Goal: Find contact information: Find contact information

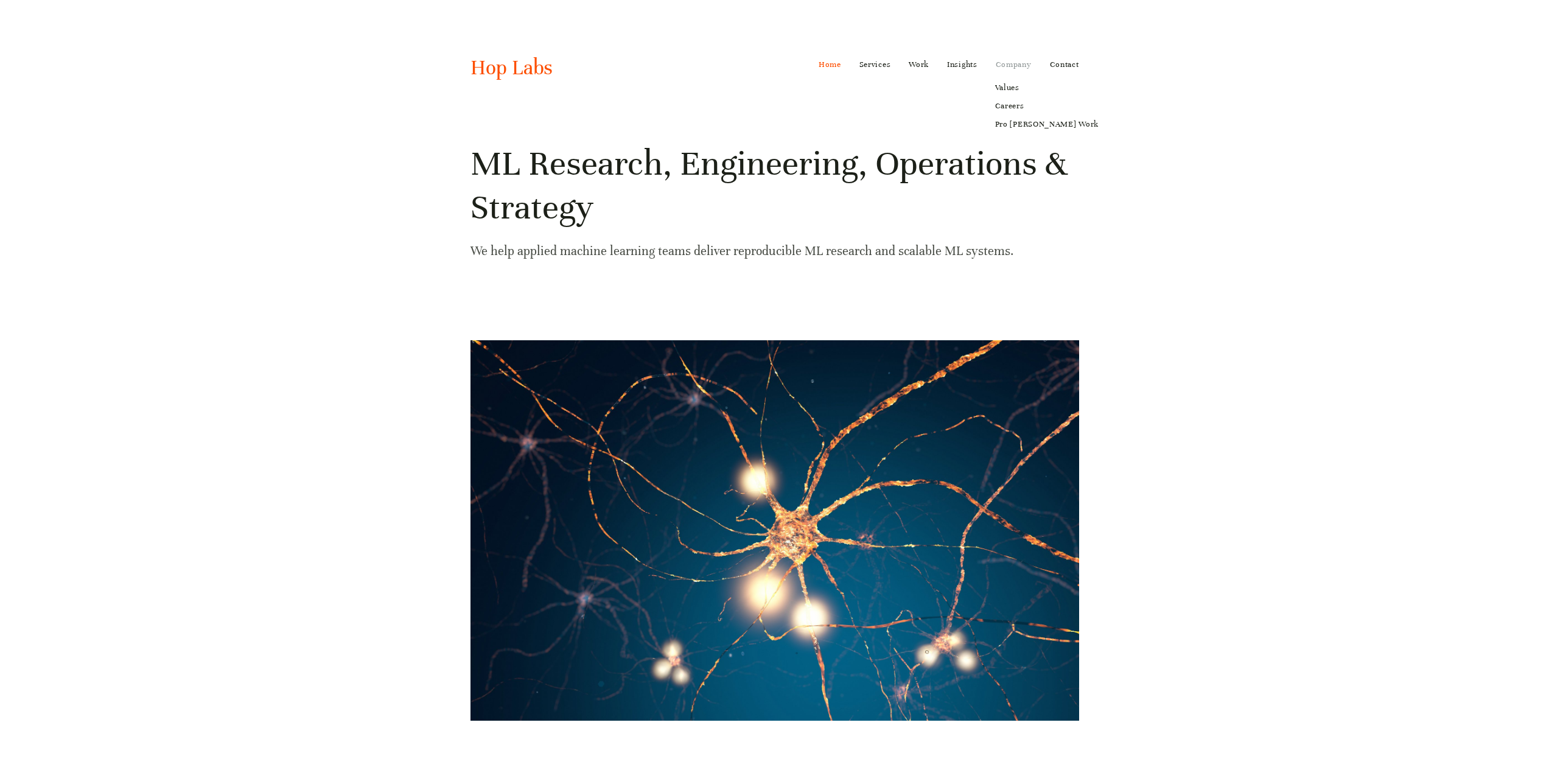
click at [1010, 69] on link "Company" at bounding box center [1014, 64] width 36 height 19
click at [1053, 64] on link "Contact" at bounding box center [1064, 64] width 29 height 19
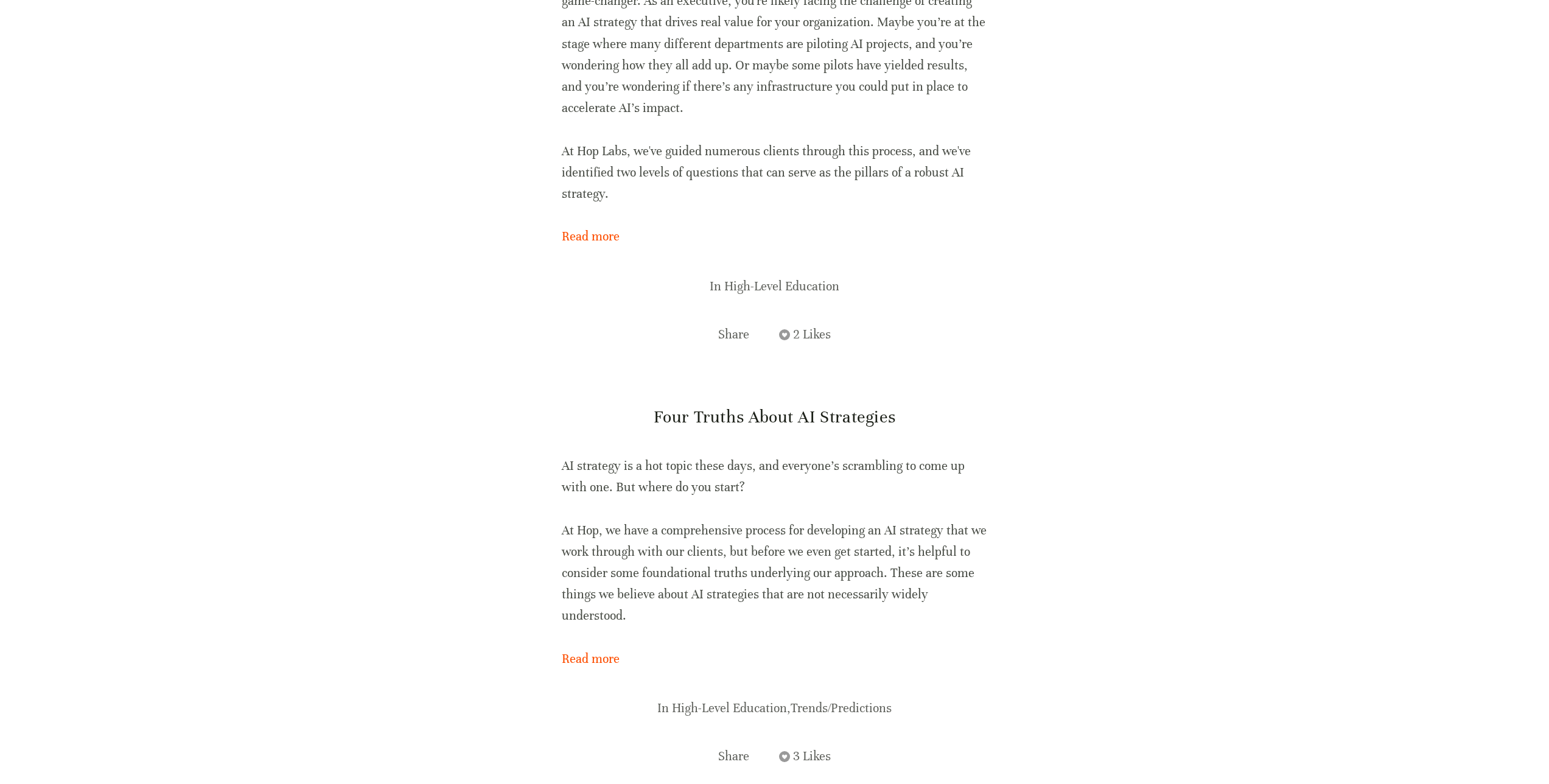
scroll to position [1740, 0]
